Goal: Transaction & Acquisition: Purchase product/service

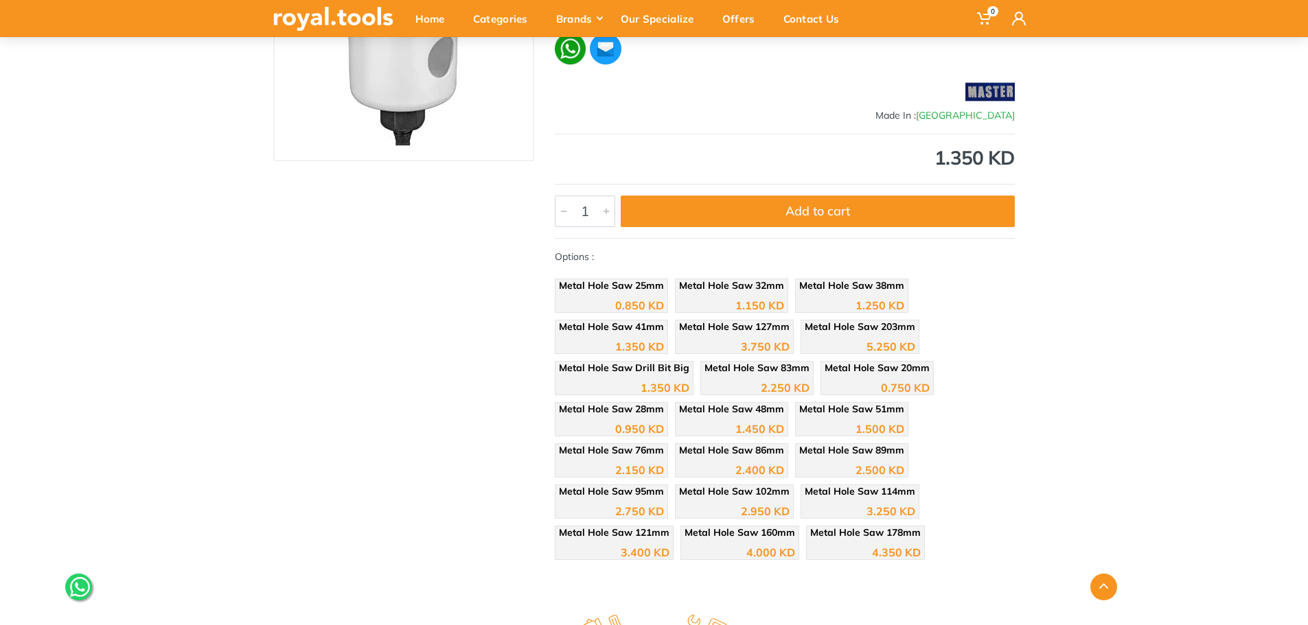
scroll to position [275, 0]
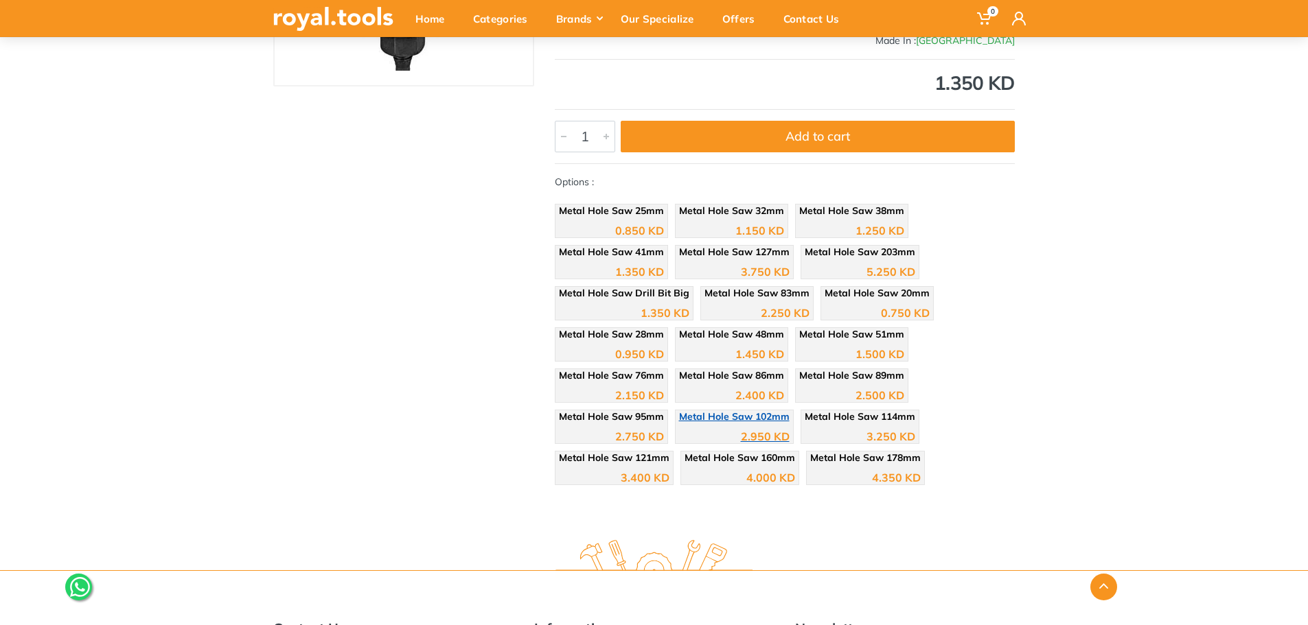
click at [711, 428] on div "2.950 KD" at bounding box center [734, 432] width 111 height 21
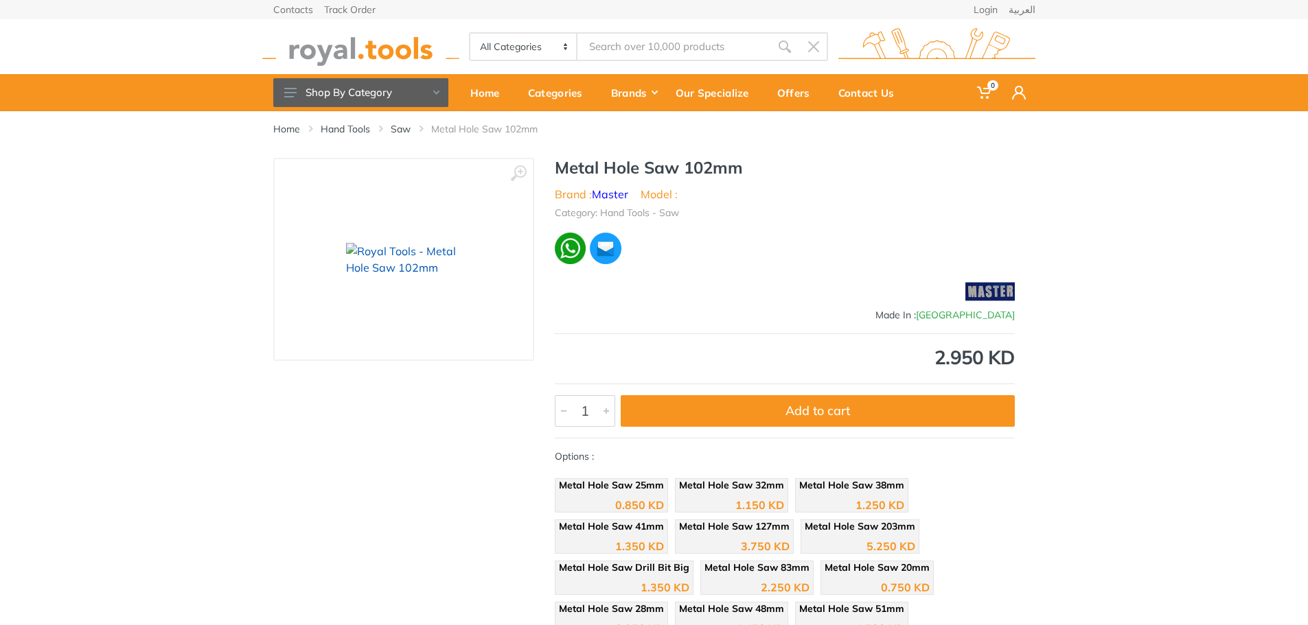
click at [408, 243] on img at bounding box center [403, 259] width 115 height 33
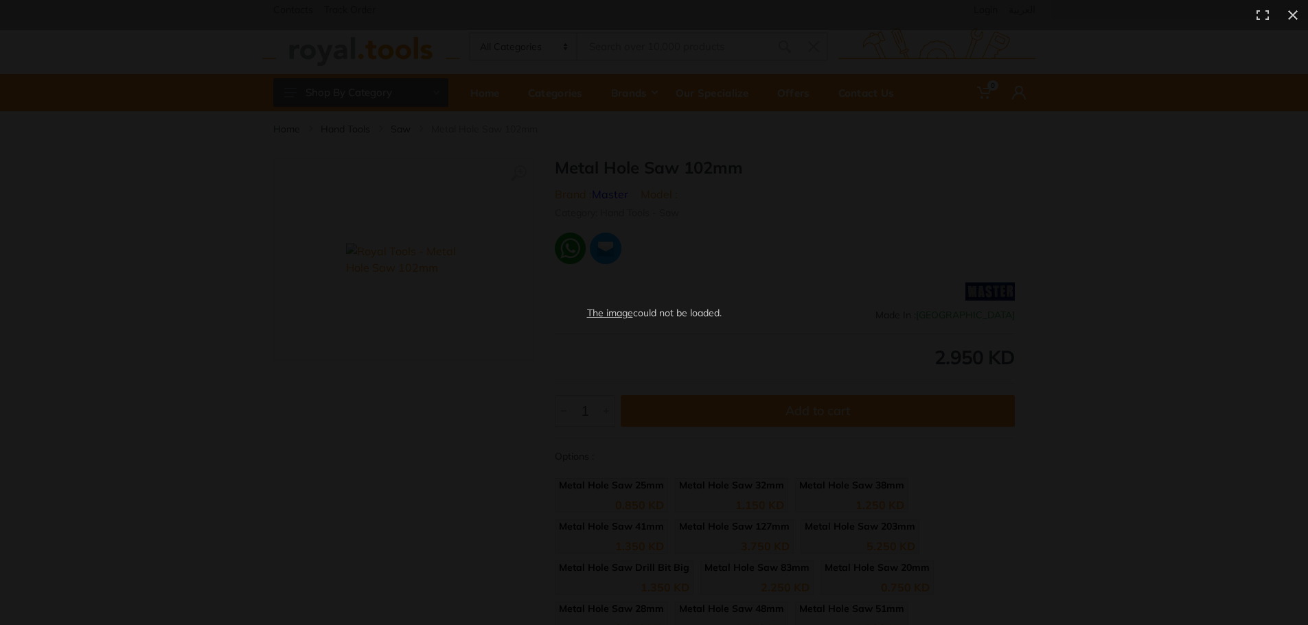
click at [605, 312] on link "The image" at bounding box center [610, 313] width 46 height 12
click at [804, 164] on div "The image could not be loaded." at bounding box center [654, 312] width 1308 height 625
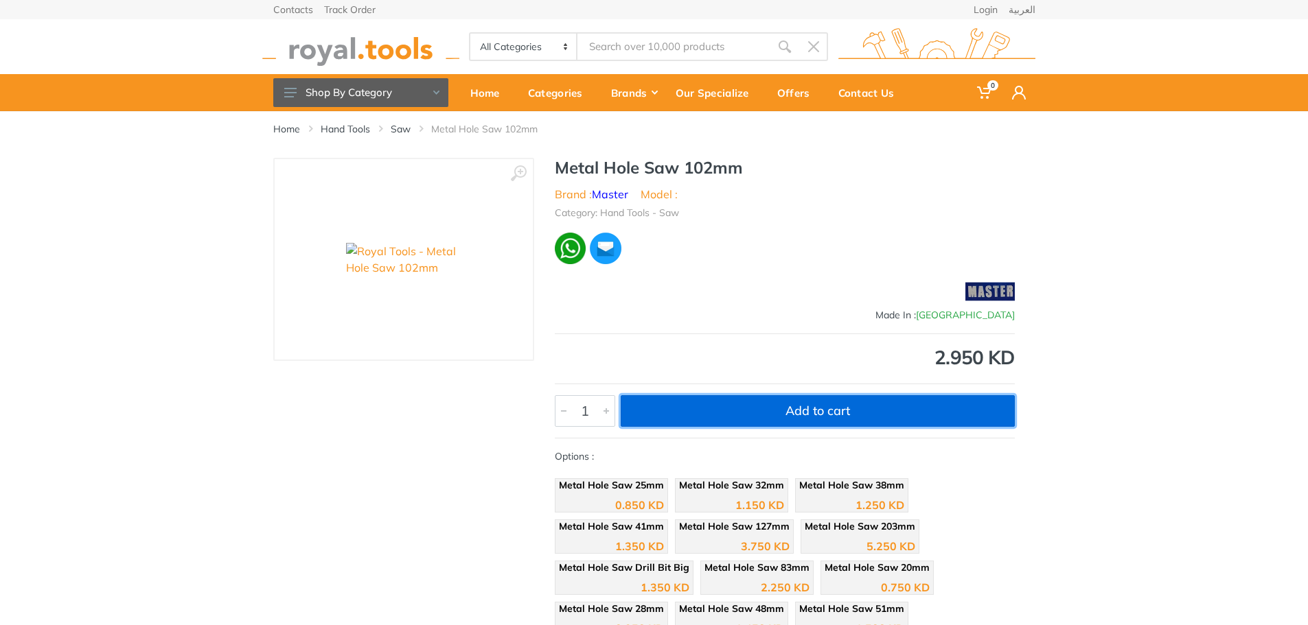
click at [917, 403] on button "Add to cart" at bounding box center [818, 411] width 394 height 32
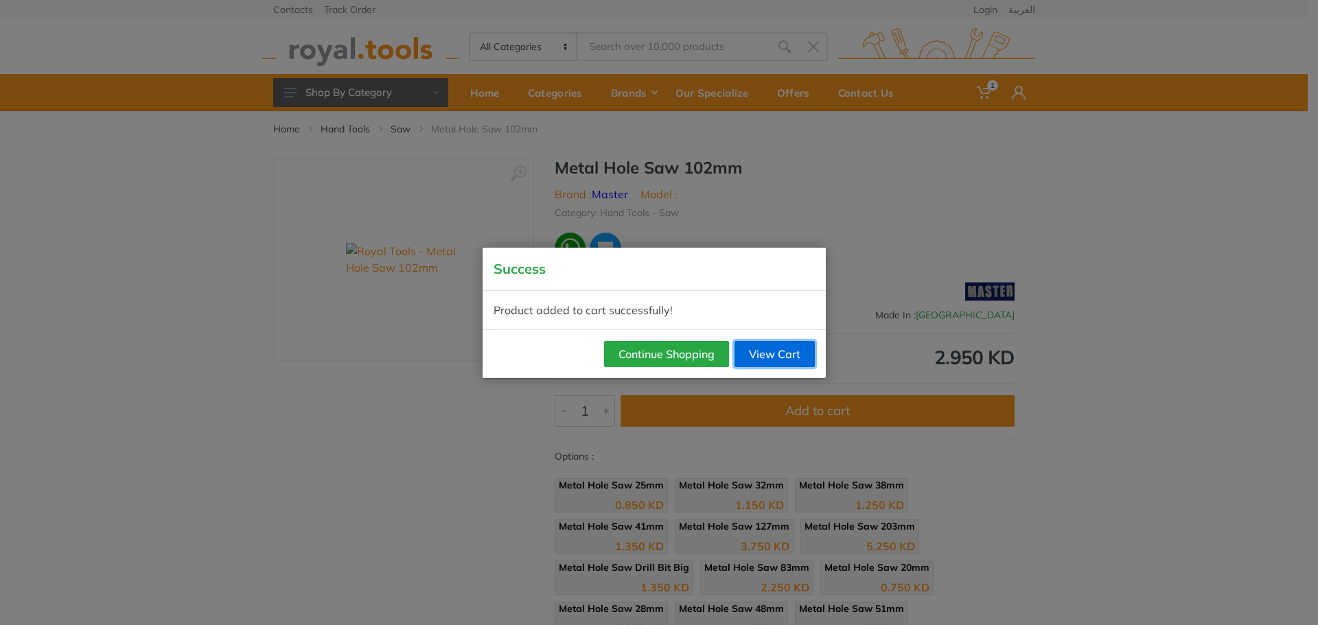
click at [752, 349] on link "View Cart" at bounding box center [775, 354] width 80 height 26
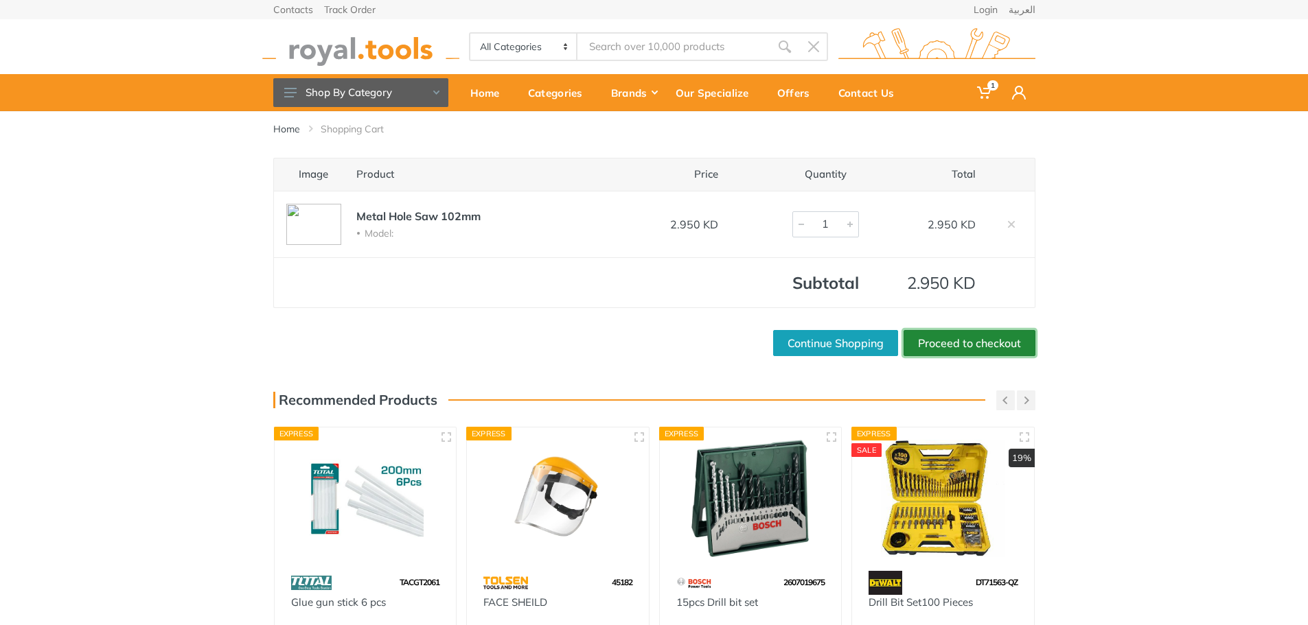
click at [954, 344] on link "Proceed to checkout" at bounding box center [969, 343] width 132 height 26
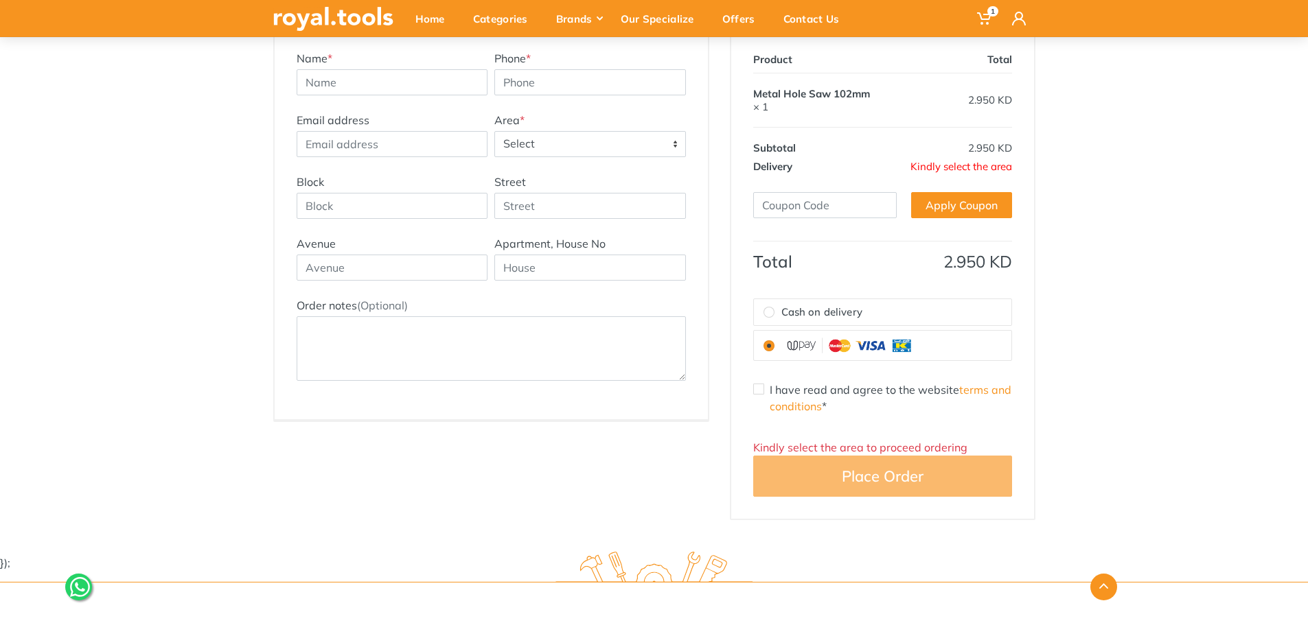
scroll to position [275, 0]
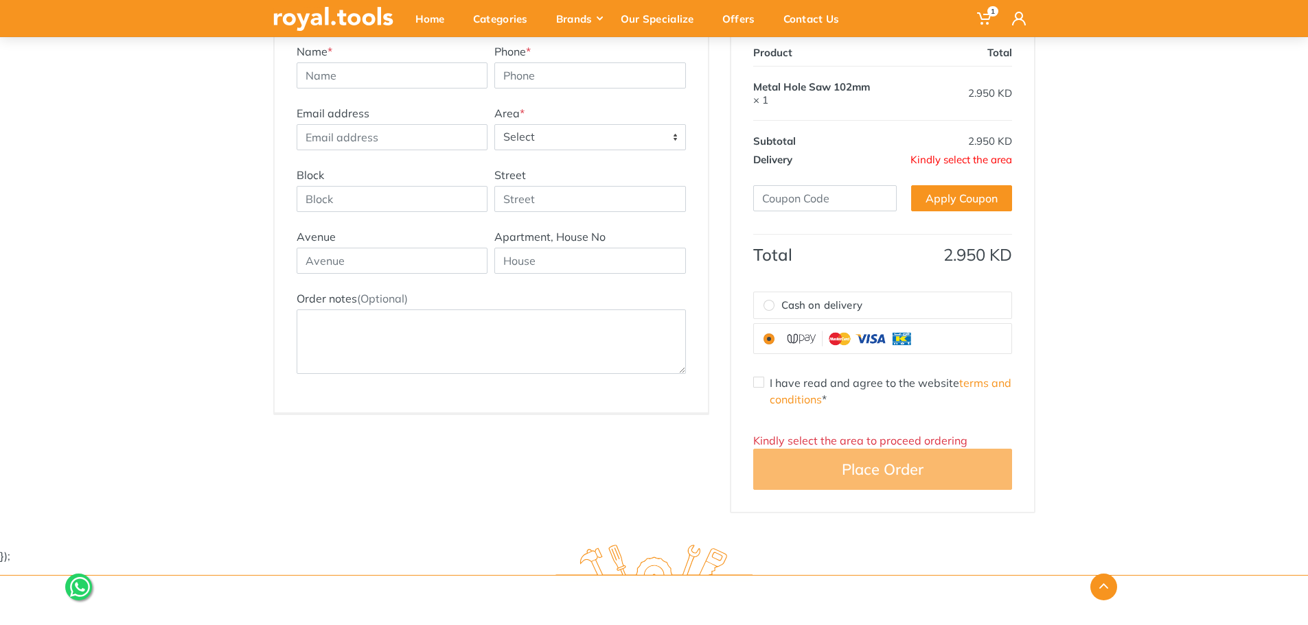
click at [1009, 308] on label "Cash on delivery" at bounding box center [882, 305] width 257 height 27
click at [774, 308] on input "Cash on delivery" at bounding box center [768, 305] width 11 height 11
radio input "true"
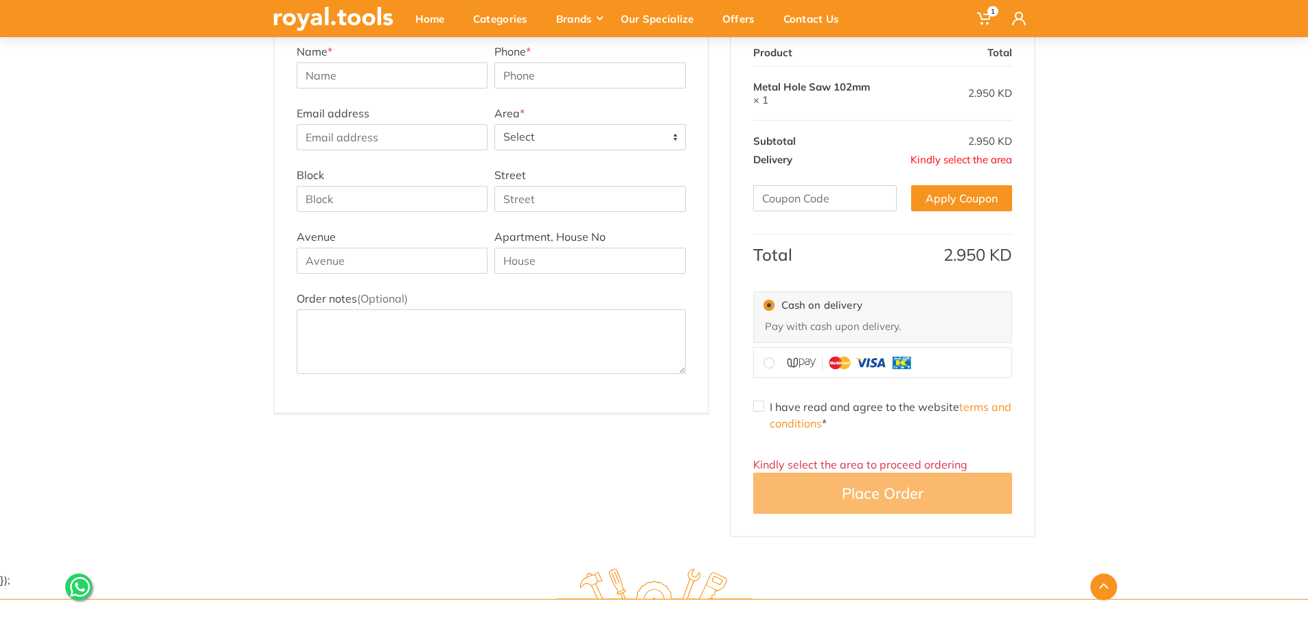
scroll to position [69, 0]
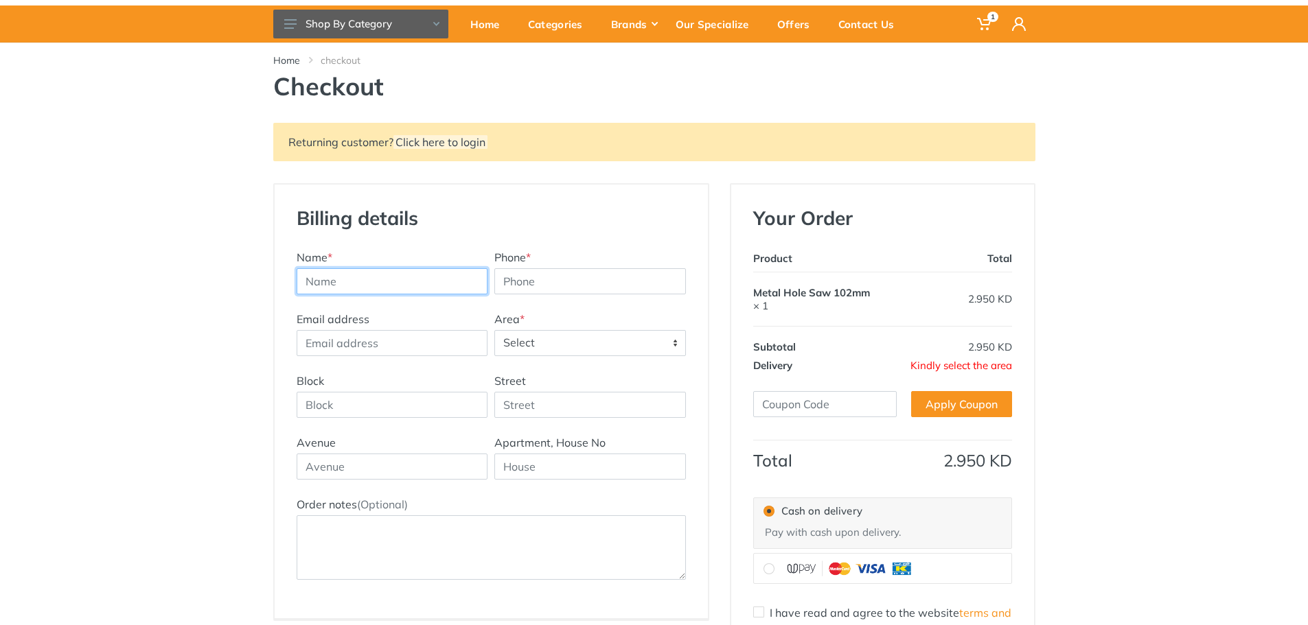
click at [392, 288] on input "text" at bounding box center [393, 281] width 192 height 26
type input "ش"
type input "ALI HASAN"
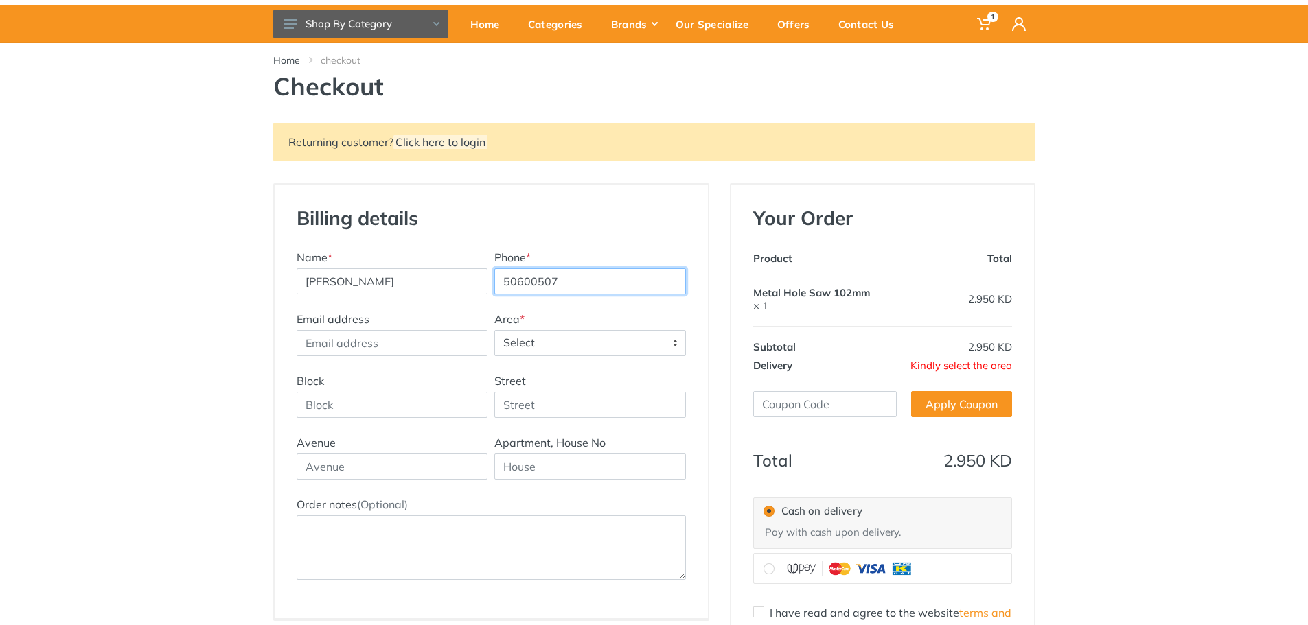
type input "50600507"
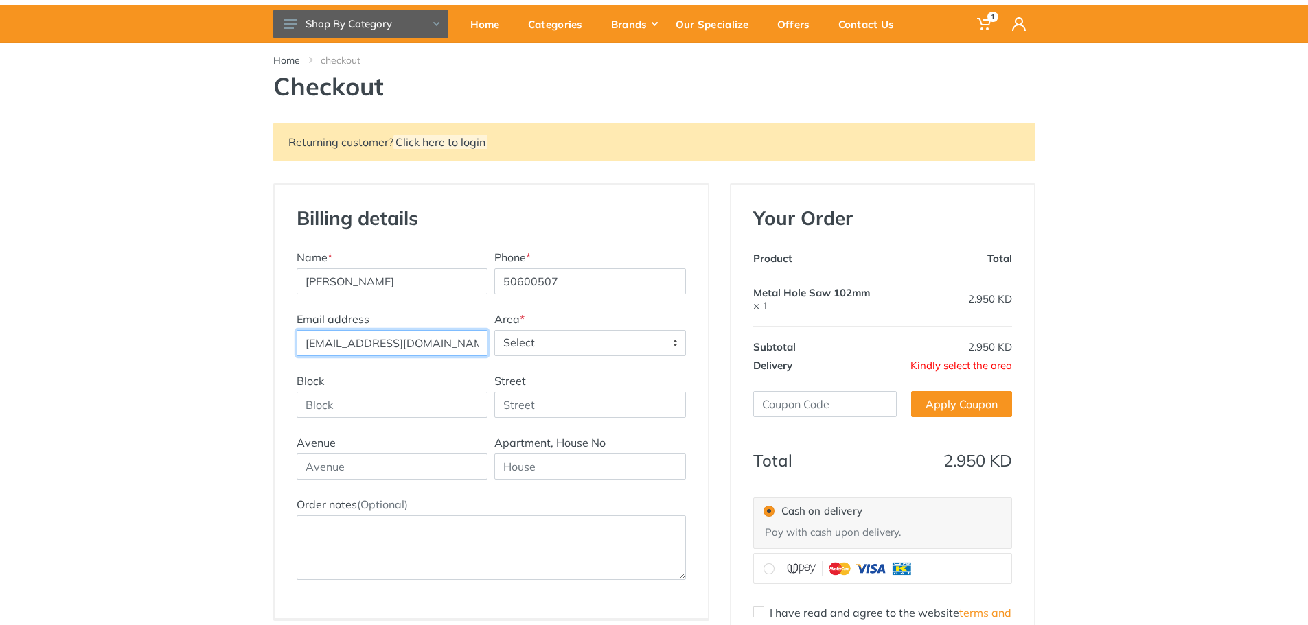
type input "mwamm92@hotmail.com"
click at [500, 345] on span "Select" at bounding box center [590, 343] width 190 height 25
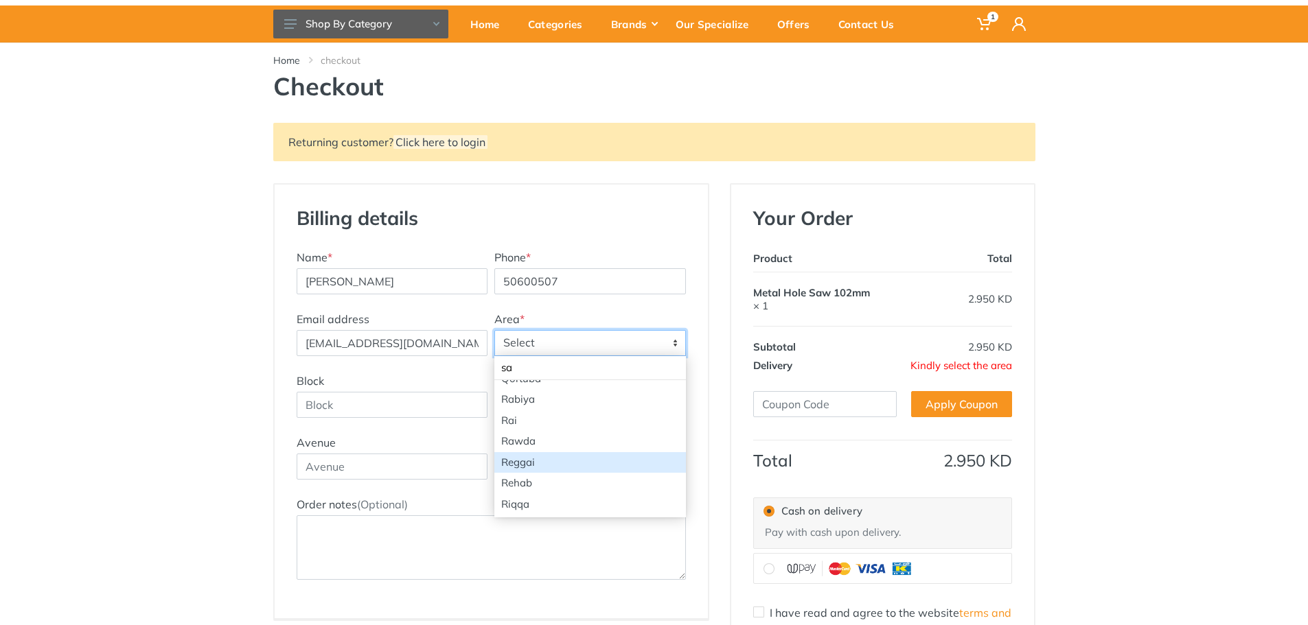
scroll to position [0, 0]
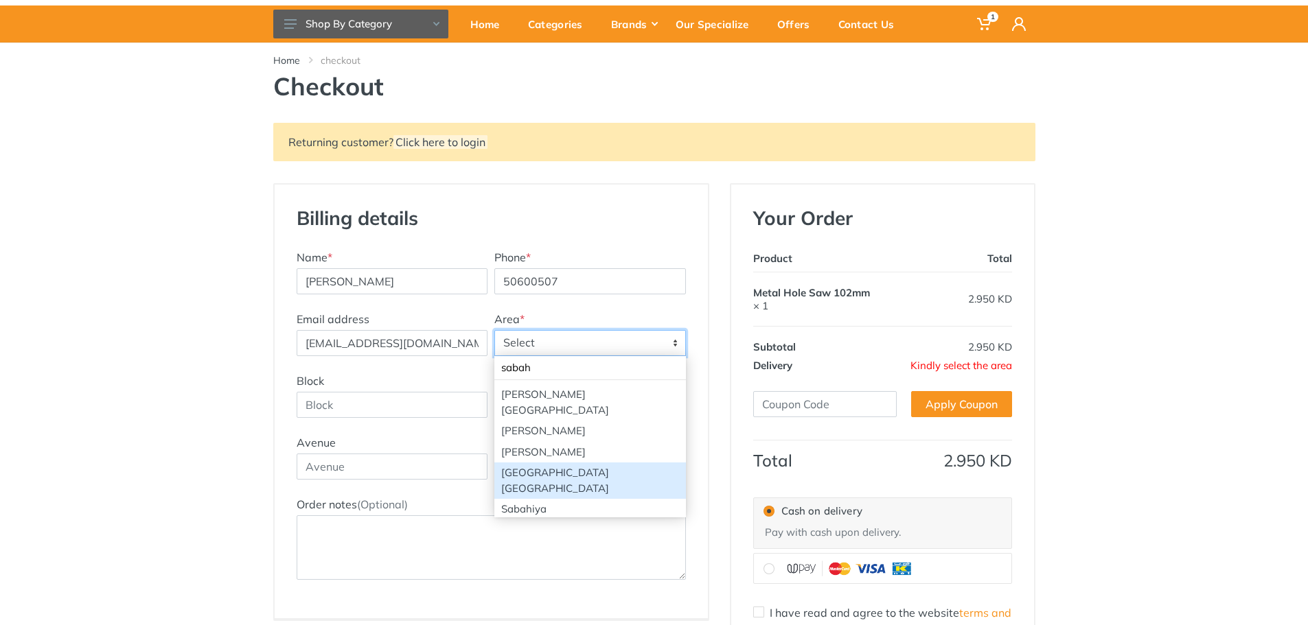
type input "sabah"
select select "68"
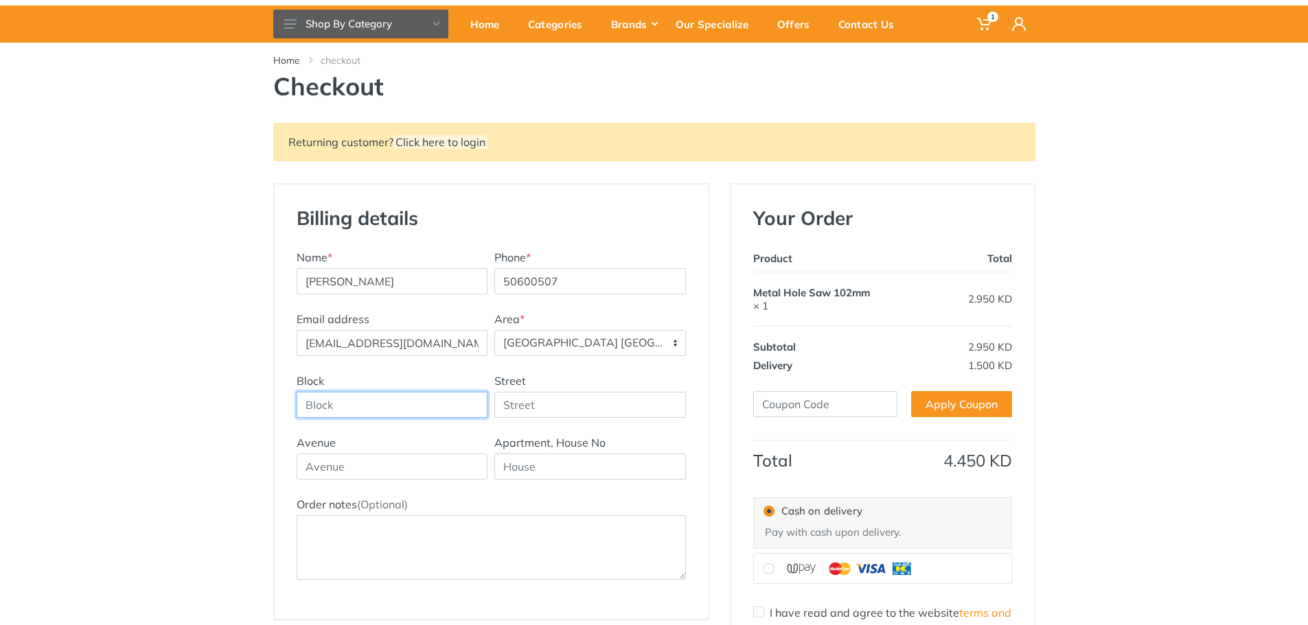
click at [426, 405] on input "Block" at bounding box center [393, 405] width 192 height 26
type input "7"
click at [540, 418] on div "Block 7 Street" at bounding box center [491, 404] width 396 height 62
click at [539, 411] on input "Street" at bounding box center [590, 405] width 192 height 26
type input "1"
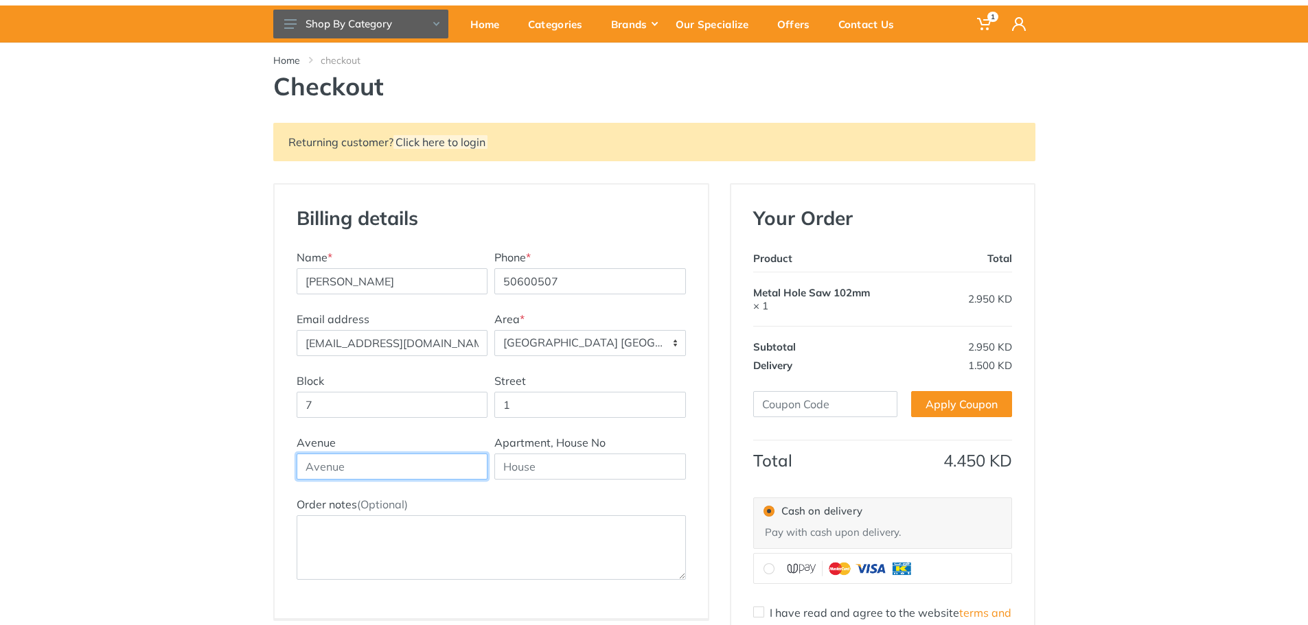
click at [445, 462] on input "text" at bounding box center [393, 467] width 192 height 26
type input "10"
click at [552, 462] on input "text" at bounding box center [590, 467] width 192 height 26
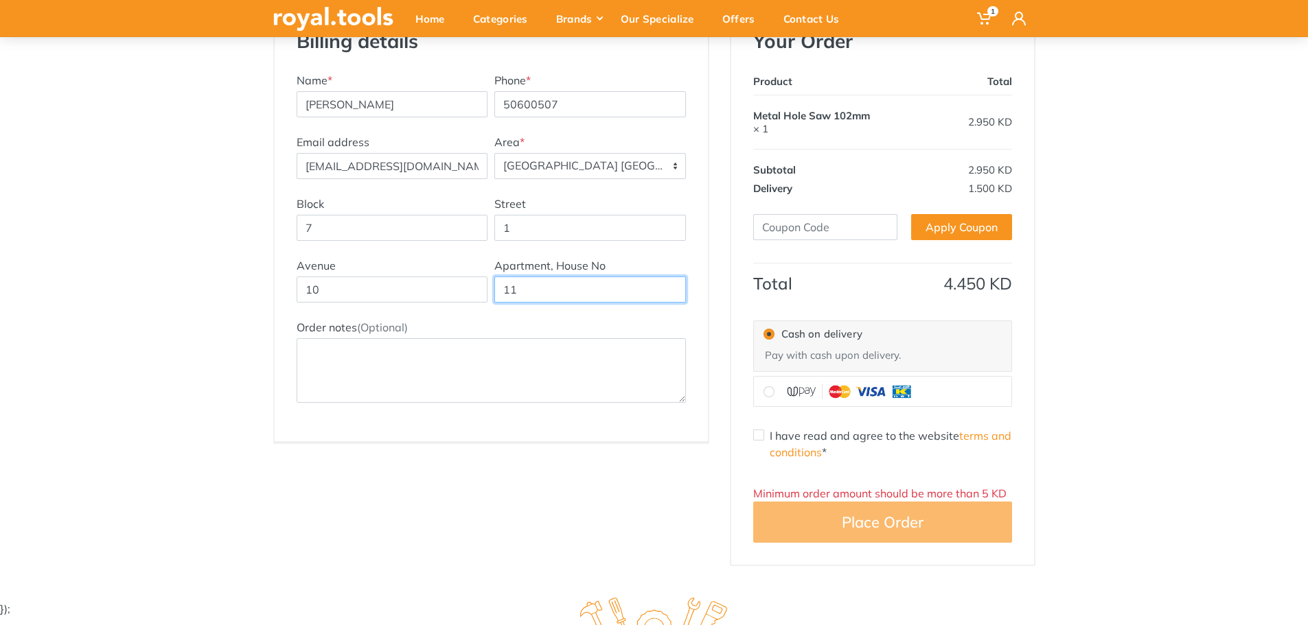
scroll to position [275, 0]
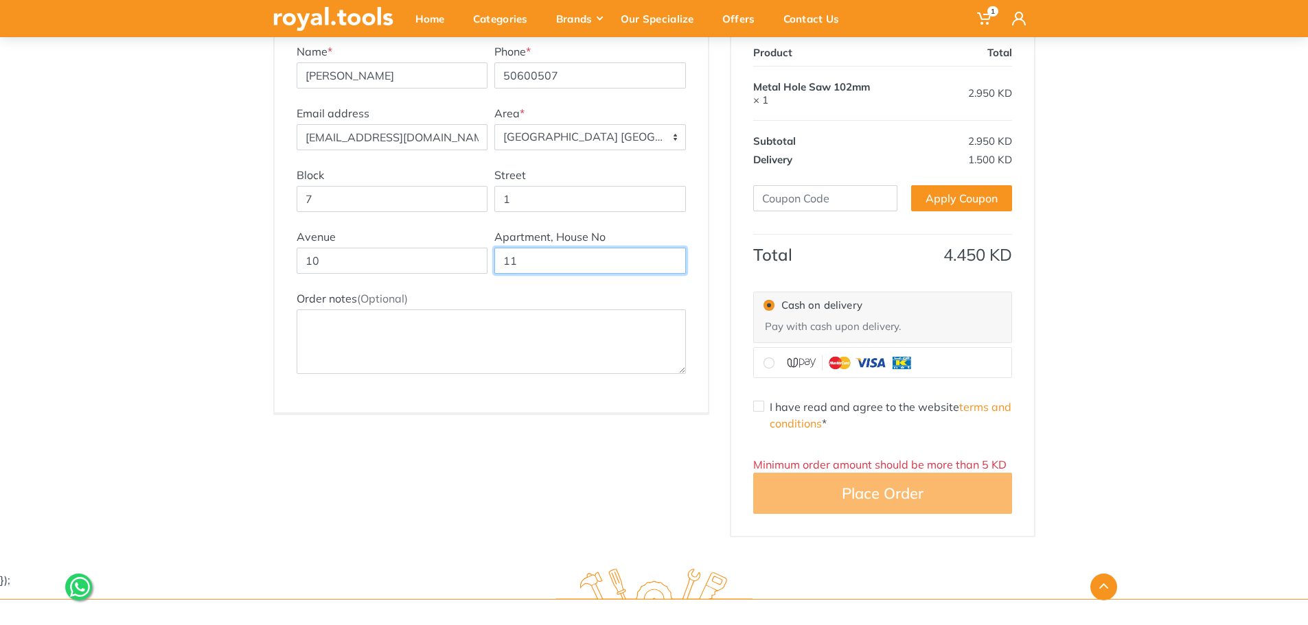
type input "11"
click at [768, 408] on div "I have read and agree to the website terms and conditions *" at bounding box center [882, 415] width 259 height 33
click at [763, 407] on input "I have read and agree to the website terms and conditions *" at bounding box center [758, 406] width 11 height 11
checkbox input "true"
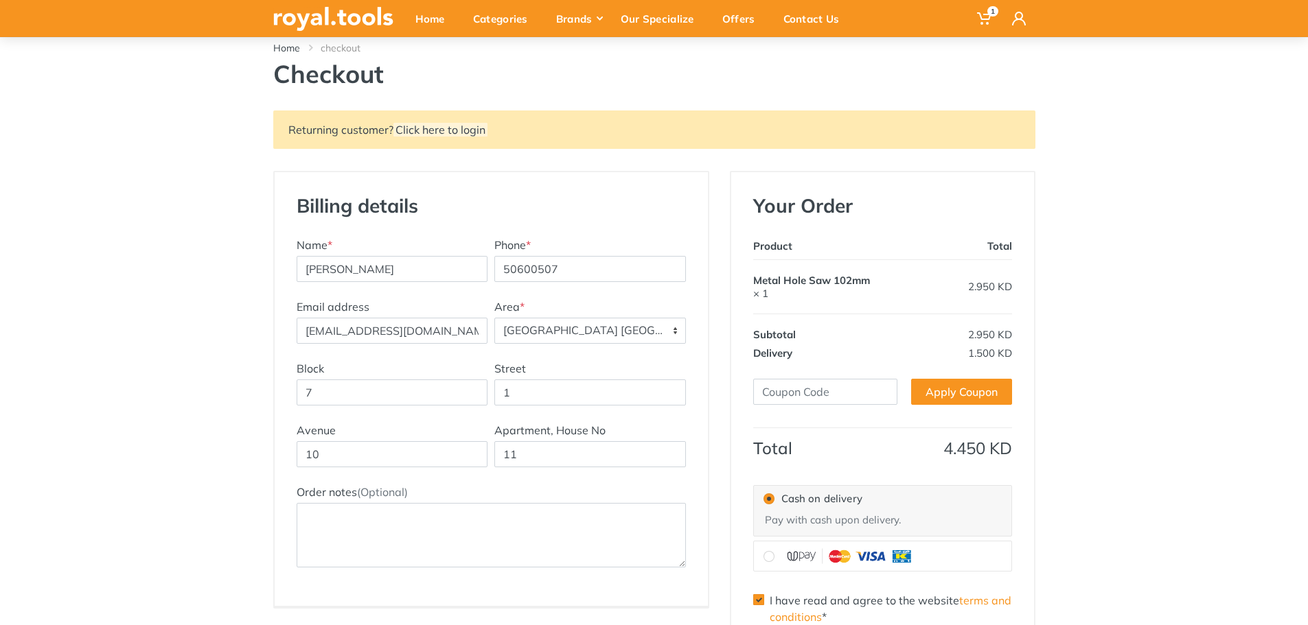
scroll to position [0, 0]
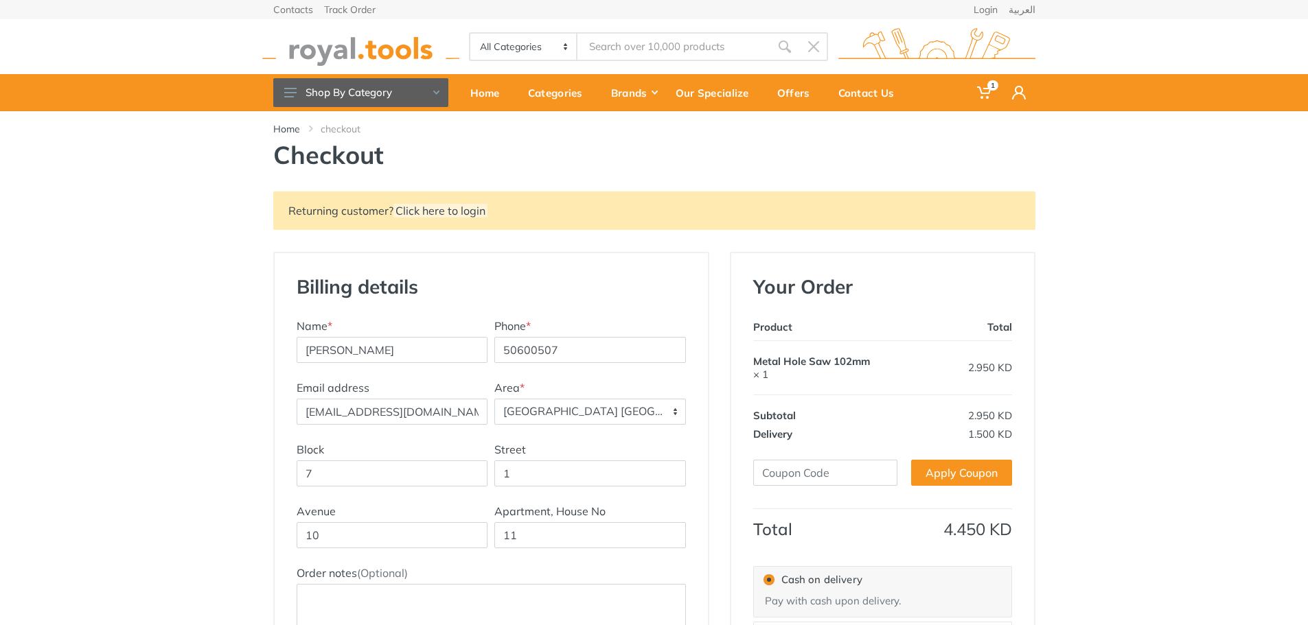
click at [343, 38] on img at bounding box center [360, 47] width 197 height 38
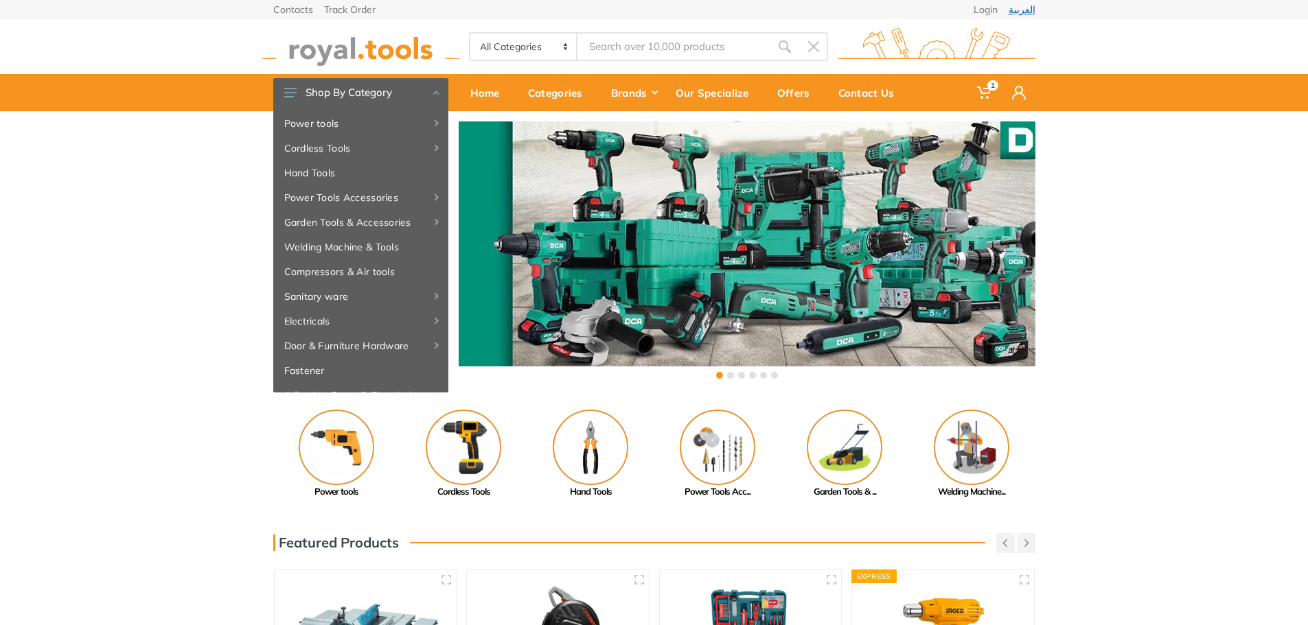
click at [1021, 9] on link "العربية" at bounding box center [1022, 10] width 27 height 10
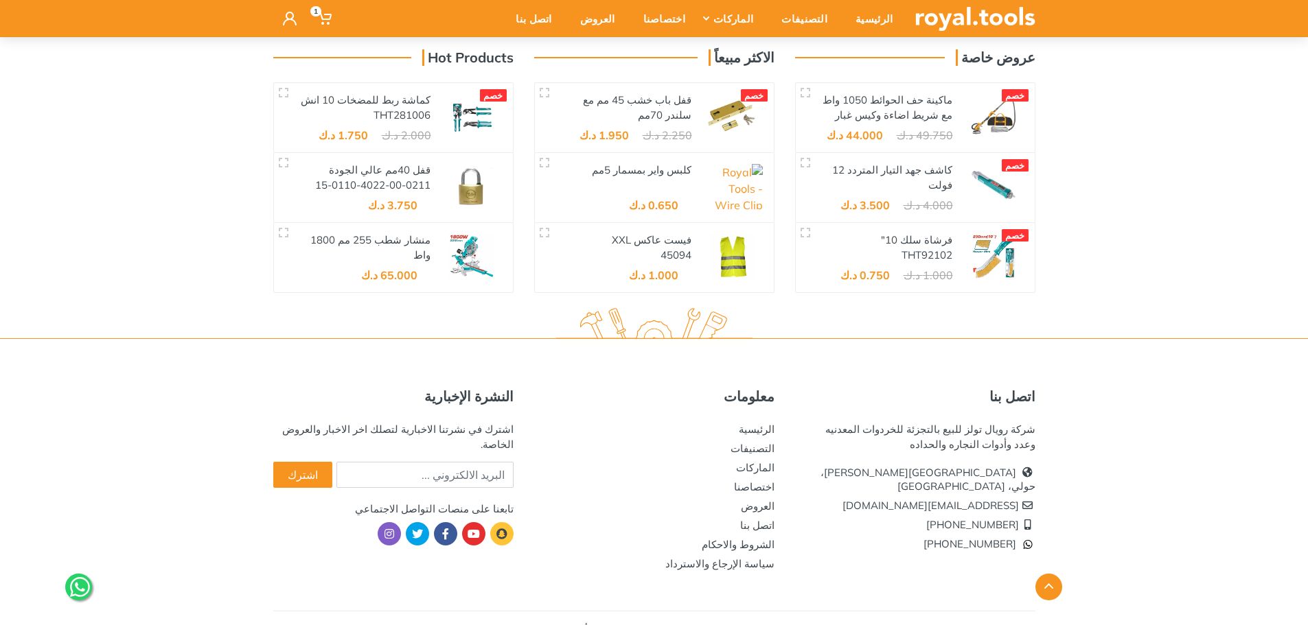
scroll to position [2316, 0]
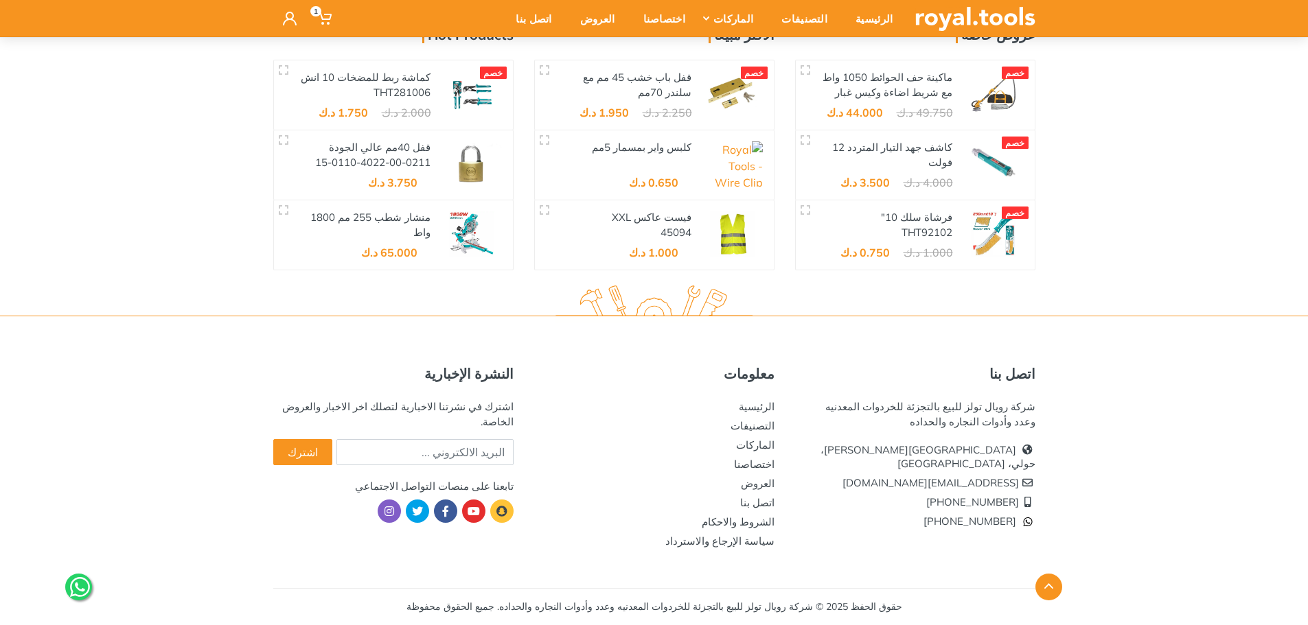
click at [972, 494] on li "[PHONE_NUMBER]" at bounding box center [915, 502] width 240 height 19
click at [972, 493] on li "[PHONE_NUMBER]" at bounding box center [915, 502] width 240 height 19
drag, startPoint x: 972, startPoint y: 493, endPoint x: 1001, endPoint y: 491, distance: 28.9
click at [1001, 493] on li "[PHONE_NUMBER]" at bounding box center [915, 502] width 240 height 19
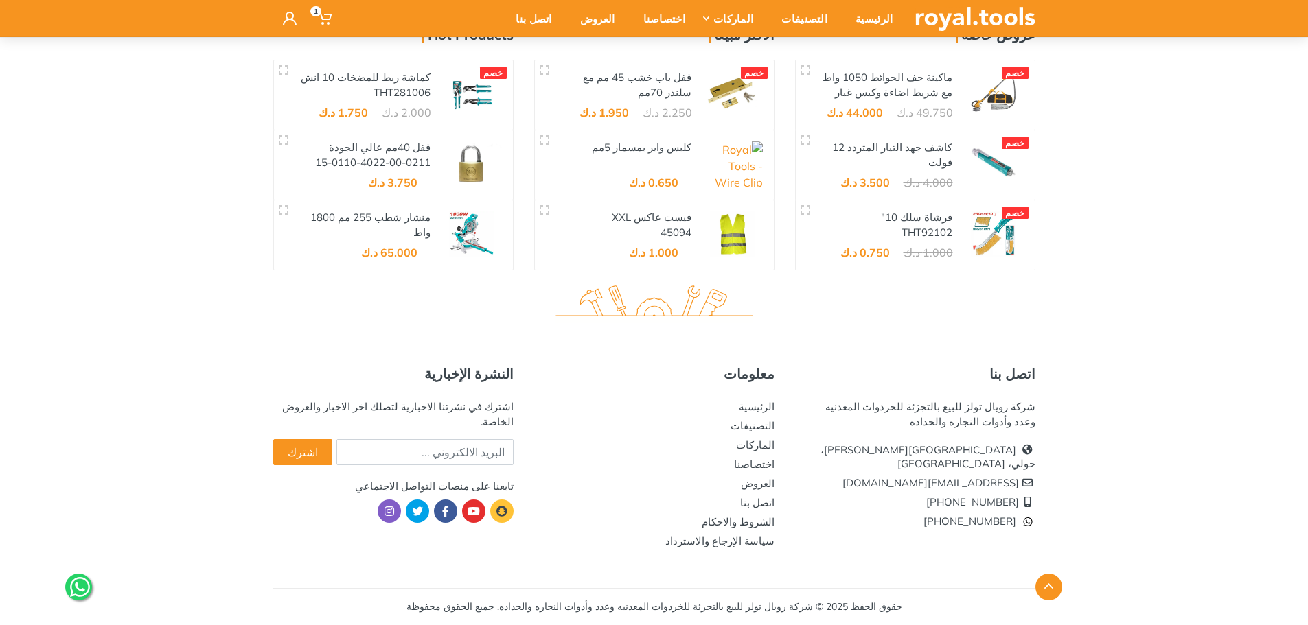
click at [1081, 500] on div "اتصل بنا شركة رويال تولز للبيع بالتجزئة للخردوات المعدنيه وعدد وأدوات النجاره و…" at bounding box center [654, 471] width 1308 height 310
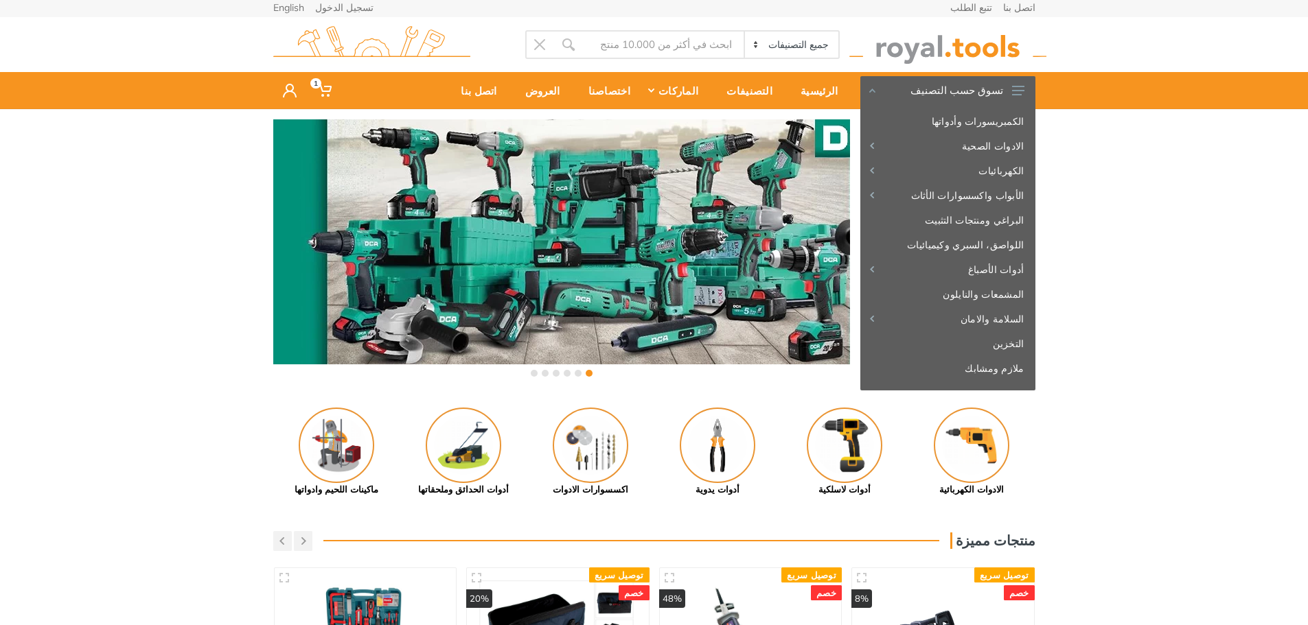
scroll to position [0, 0]
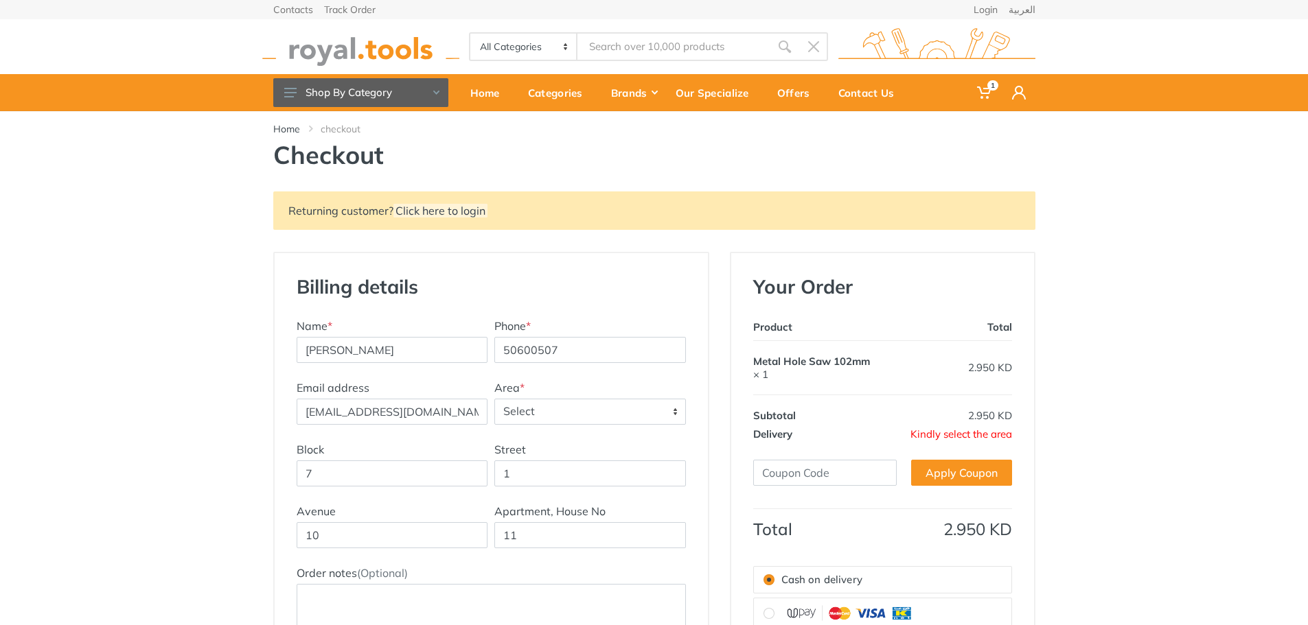
select select "68"
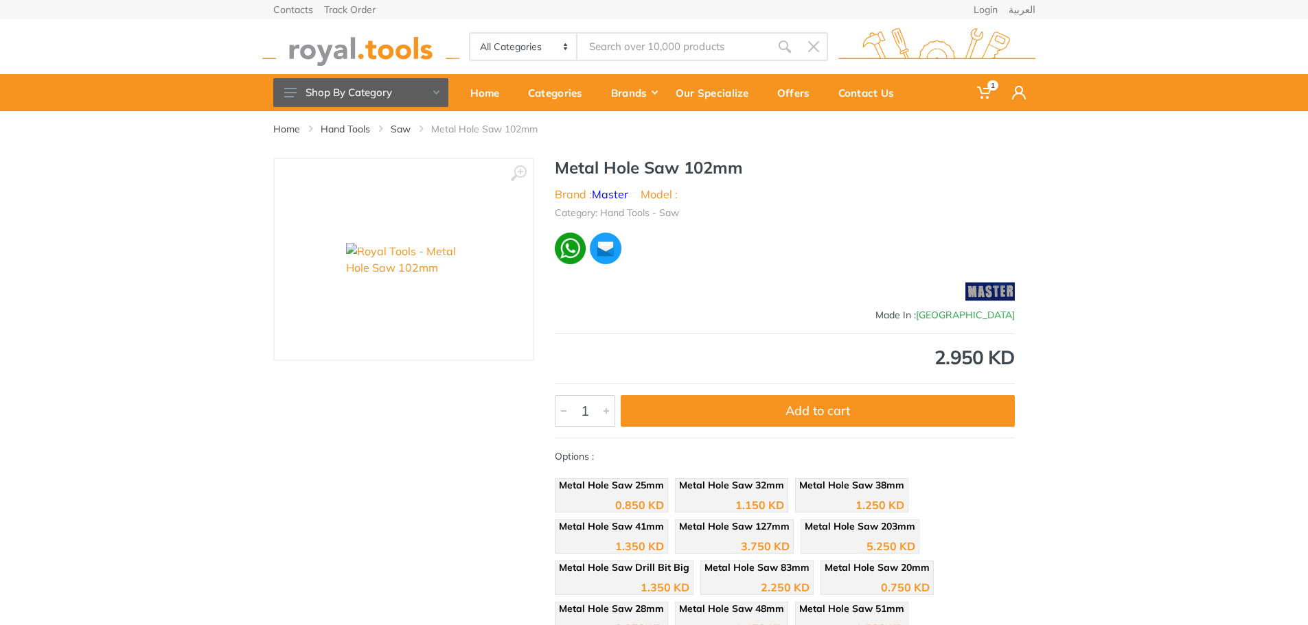
click at [293, 389] on div "‹ ›" at bounding box center [403, 462] width 261 height 609
click at [264, 500] on div "‹ › Metal Hole Saw 102mm Brand : Master Model : China 4026 1" at bounding box center [654, 462] width 783 height 609
click at [364, 494] on div "‹ ›" at bounding box center [403, 462] width 261 height 609
click at [185, 519] on div "‹ › Metal Hole Saw 102mm Brand : Master Model : 4026" at bounding box center [654, 462] width 1308 height 609
click at [214, 438] on div "‹ › Metal Hole Saw 102mm Brand : Master Model : 4026" at bounding box center [654, 462] width 1308 height 609
